Goal: Information Seeking & Learning: Learn about a topic

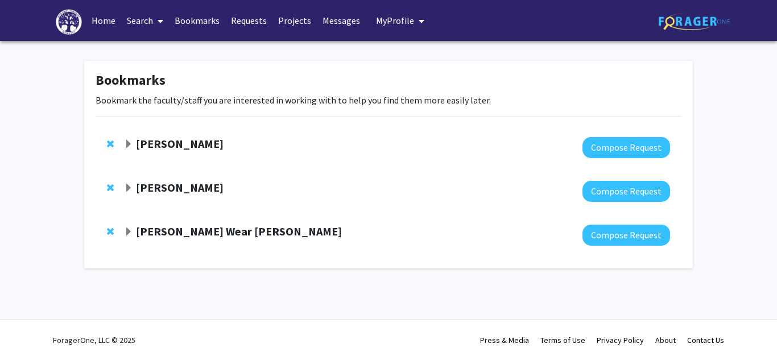
click at [180, 140] on strong "[PERSON_NAME]" at bounding box center [180, 143] width 88 height 14
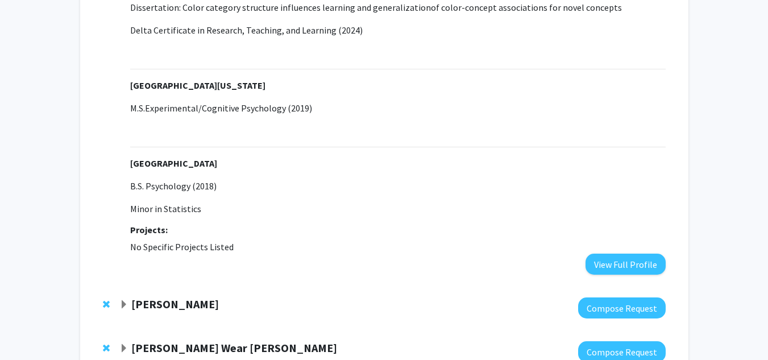
scroll to position [341, 0]
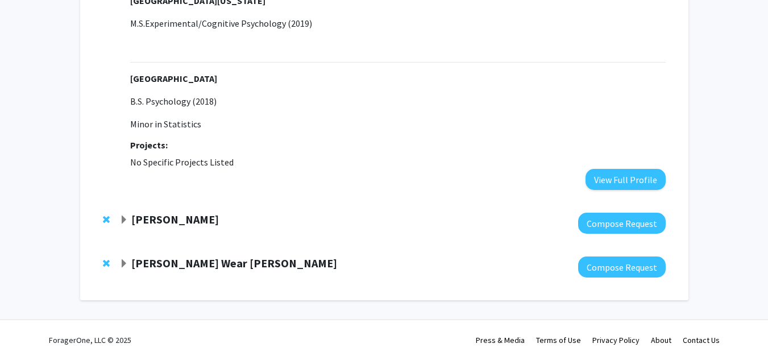
click at [156, 216] on strong "[PERSON_NAME]" at bounding box center [175, 219] width 88 height 14
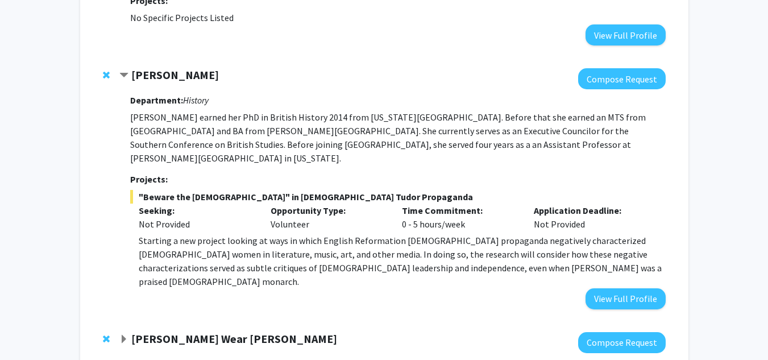
scroll to position [534, 0]
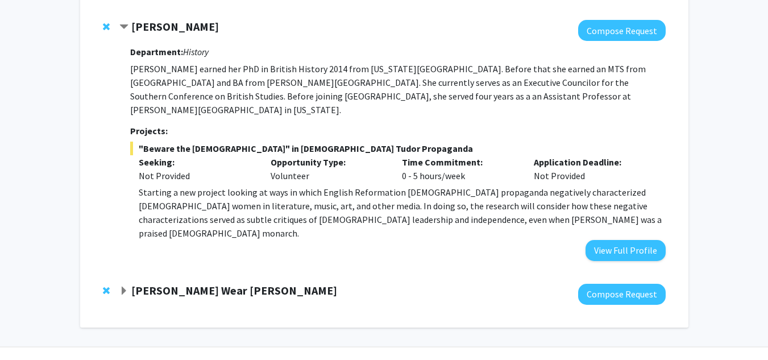
click at [168, 284] on div "[PERSON_NAME] Wear [PERSON_NAME]" at bounding box center [242, 291] width 246 height 14
click at [168, 283] on strong "[PERSON_NAME] Wear [PERSON_NAME]" at bounding box center [234, 290] width 206 height 14
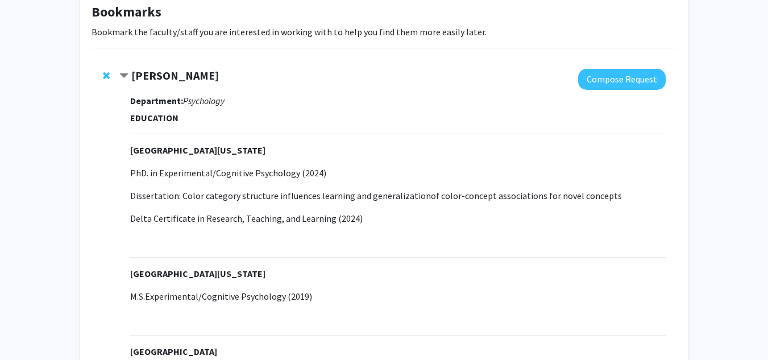
scroll to position [68, 0]
click at [128, 196] on div "[PERSON_NAME] Compose Request Department: Psychology EDUCATION [GEOGRAPHIC_DATA…" at bounding box center [392, 266] width 546 height 394
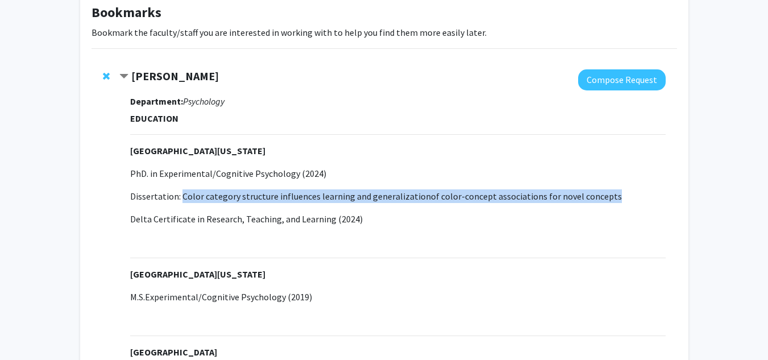
drag, startPoint x: 182, startPoint y: 194, endPoint x: 608, endPoint y: 198, distance: 425.8
click at [608, 198] on p "Dissertation: Color category structure influences learning and generalization o…" at bounding box center [397, 196] width 535 height 14
copy p "Color category structure influences learning and generalization of color-concep…"
click at [183, 194] on span "Dissertation: Color category structure influences learning and generalization" at bounding box center [280, 195] width 301 height 11
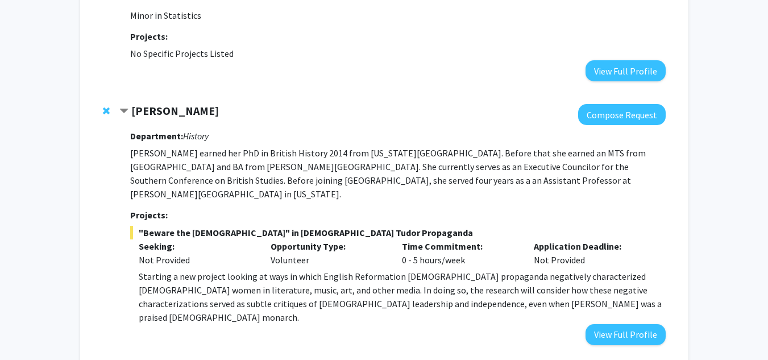
scroll to position [450, 0]
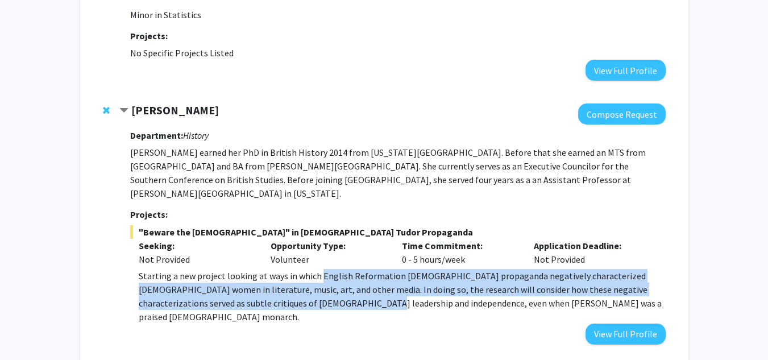
drag, startPoint x: 319, startPoint y: 259, endPoint x: 326, endPoint y: 300, distance: 41.5
click at [326, 300] on div "Department: History [PERSON_NAME] earned her PhD in British History 2014 from […" at bounding box center [397, 234] width 535 height 219
copy p "English Reformation [DEMOGRAPHIC_DATA] propaganda negatively characterized [DEM…"
